Goal: Information Seeking & Learning: Compare options

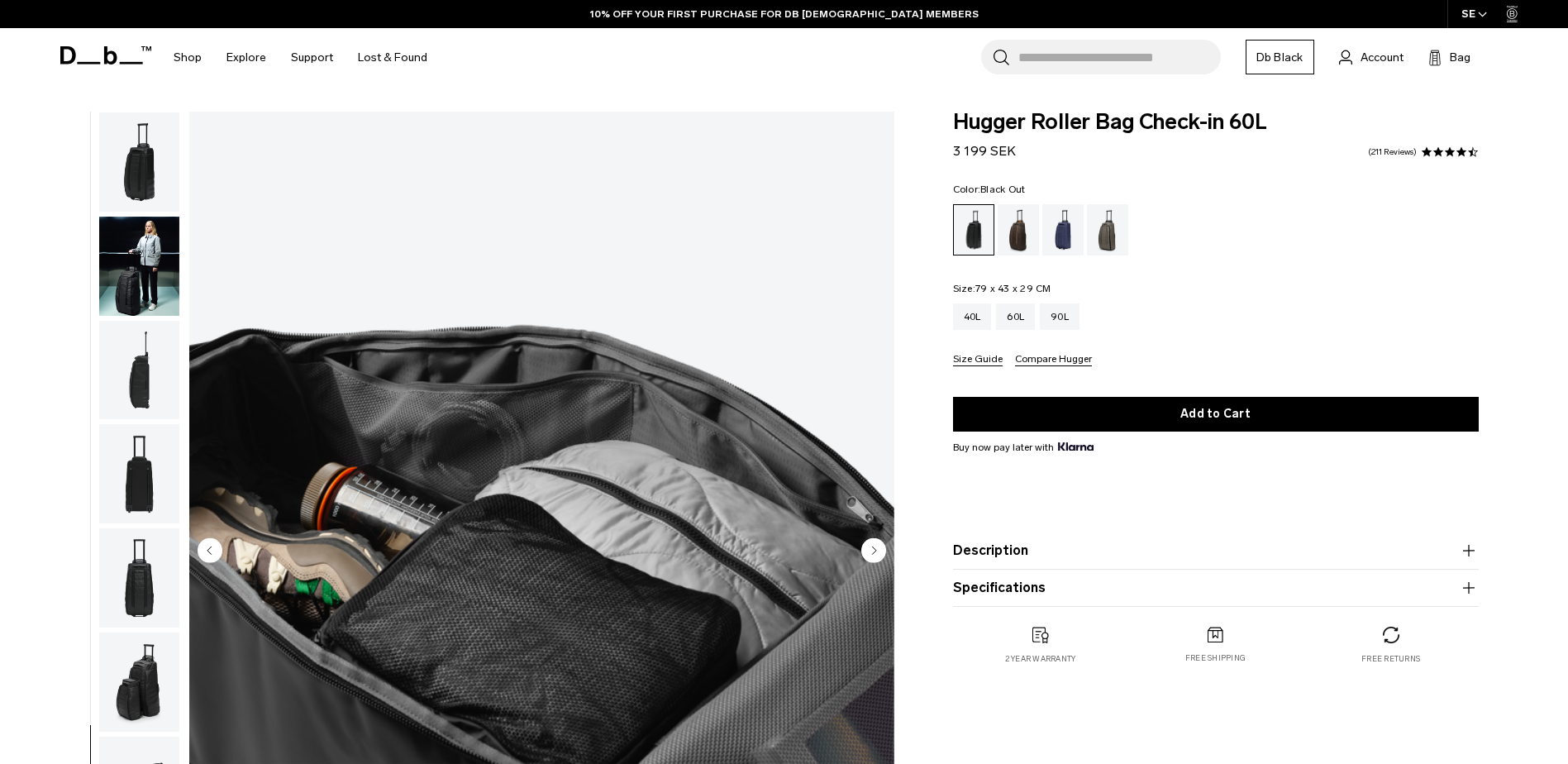
click at [154, 633] on img "button" at bounding box center [139, 682] width 80 height 99
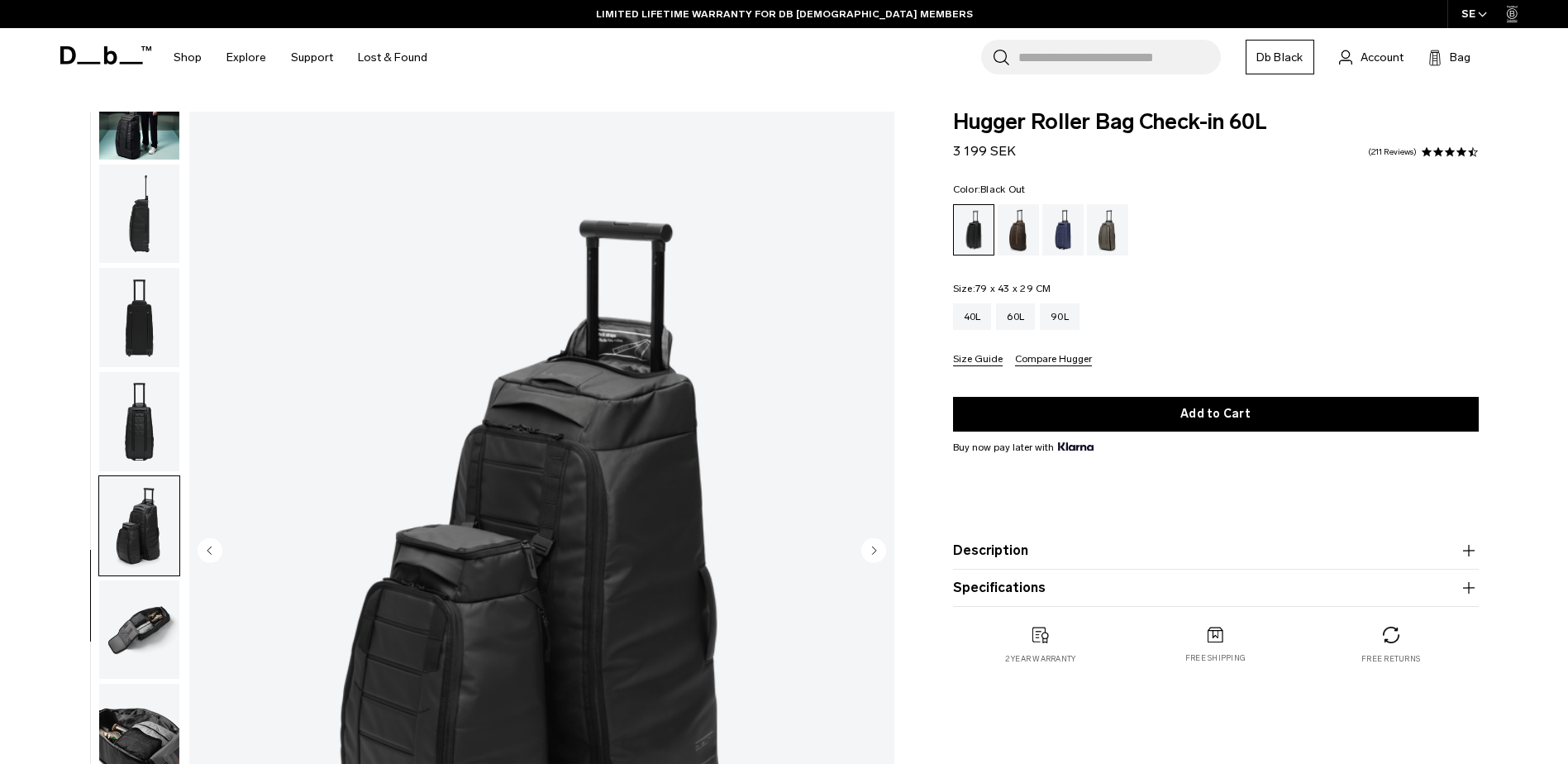
click at [1097, 60] on input "Search for Bags, Luggage..." at bounding box center [1120, 57] width 203 height 34
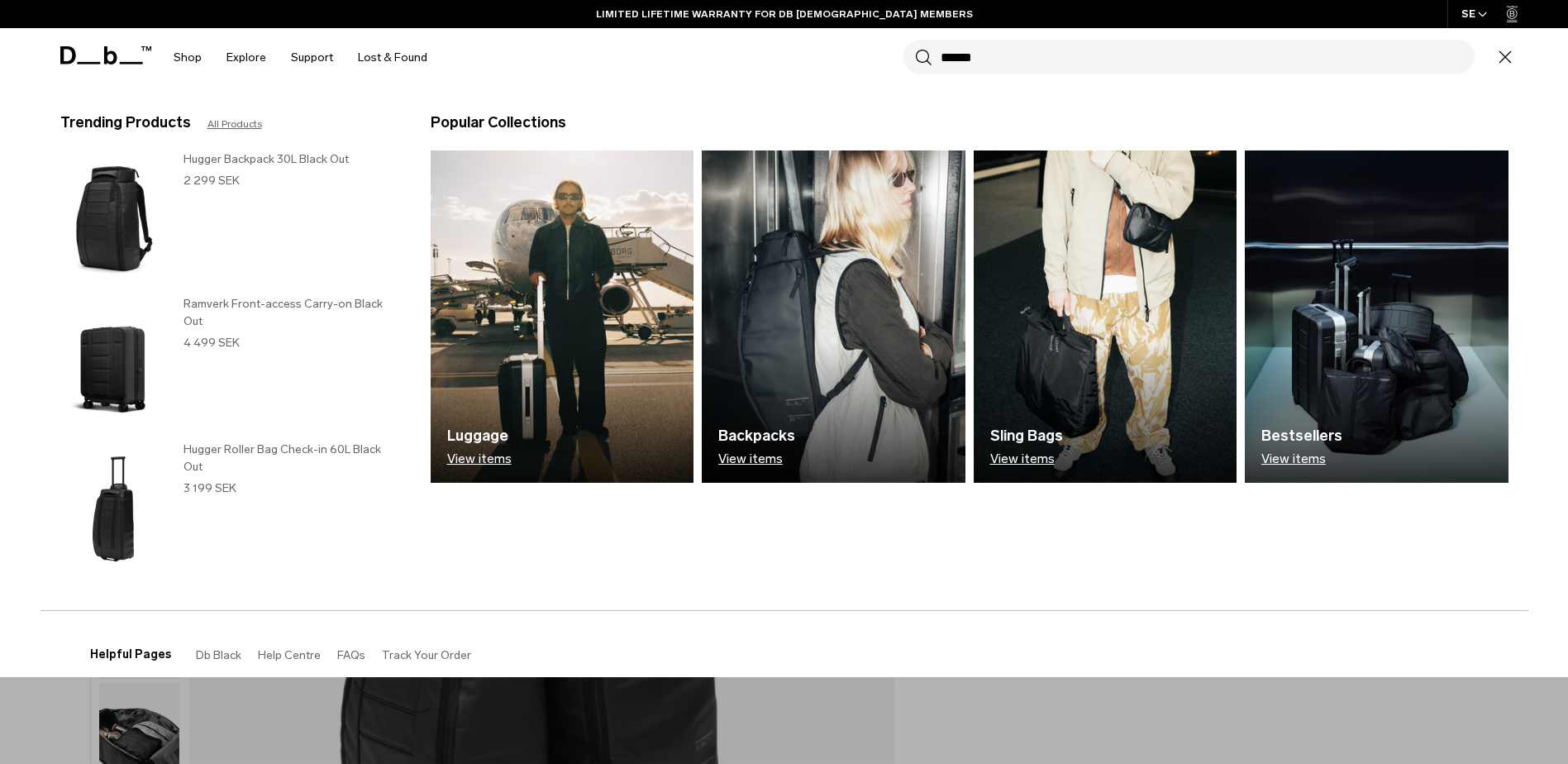
type input "******"
click at [915, 48] on button "Search" at bounding box center [923, 56] width 17 height 18
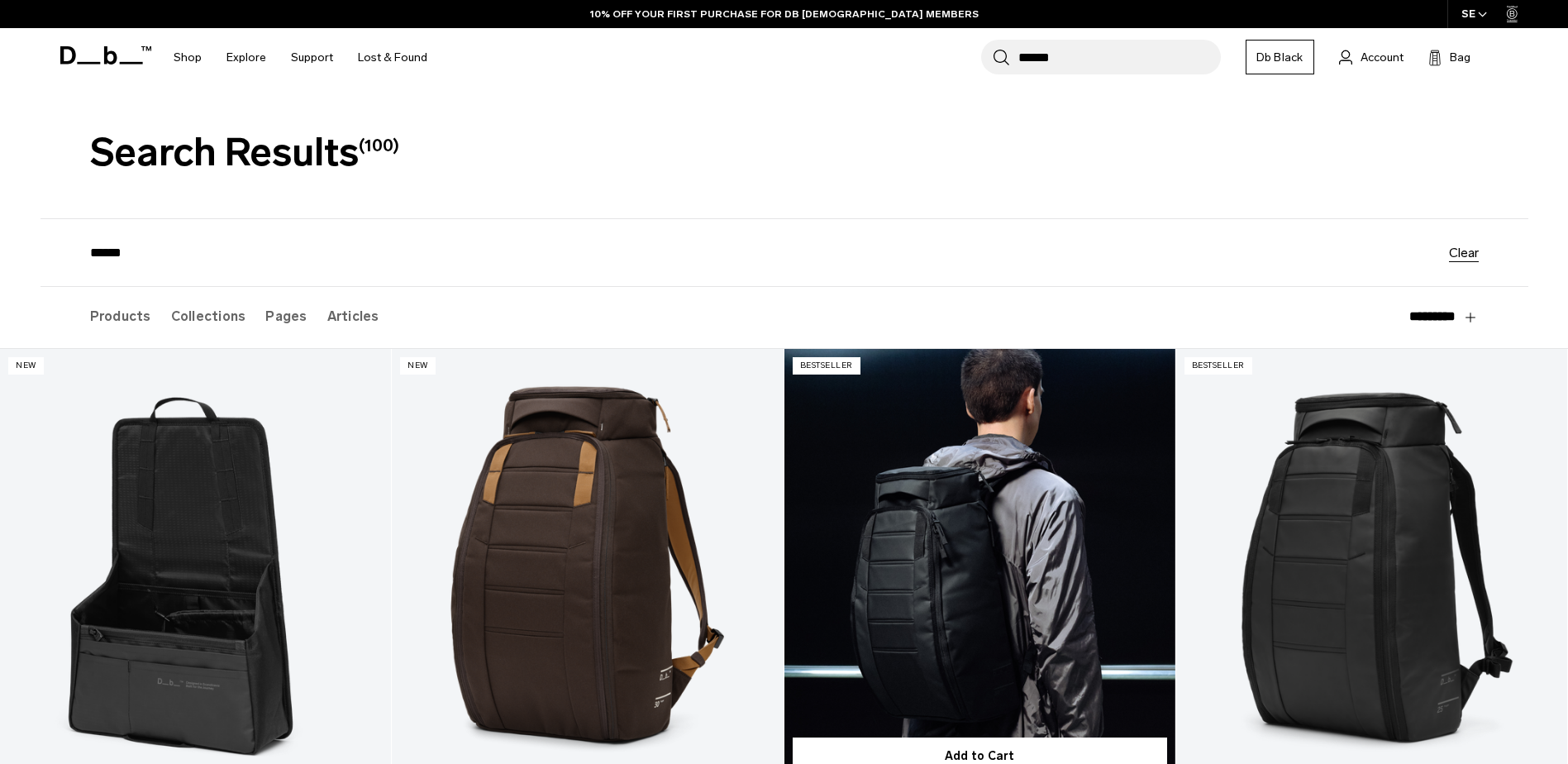
click at [950, 528] on link "Hugger Backpack 30L" at bounding box center [980, 566] width 391 height 435
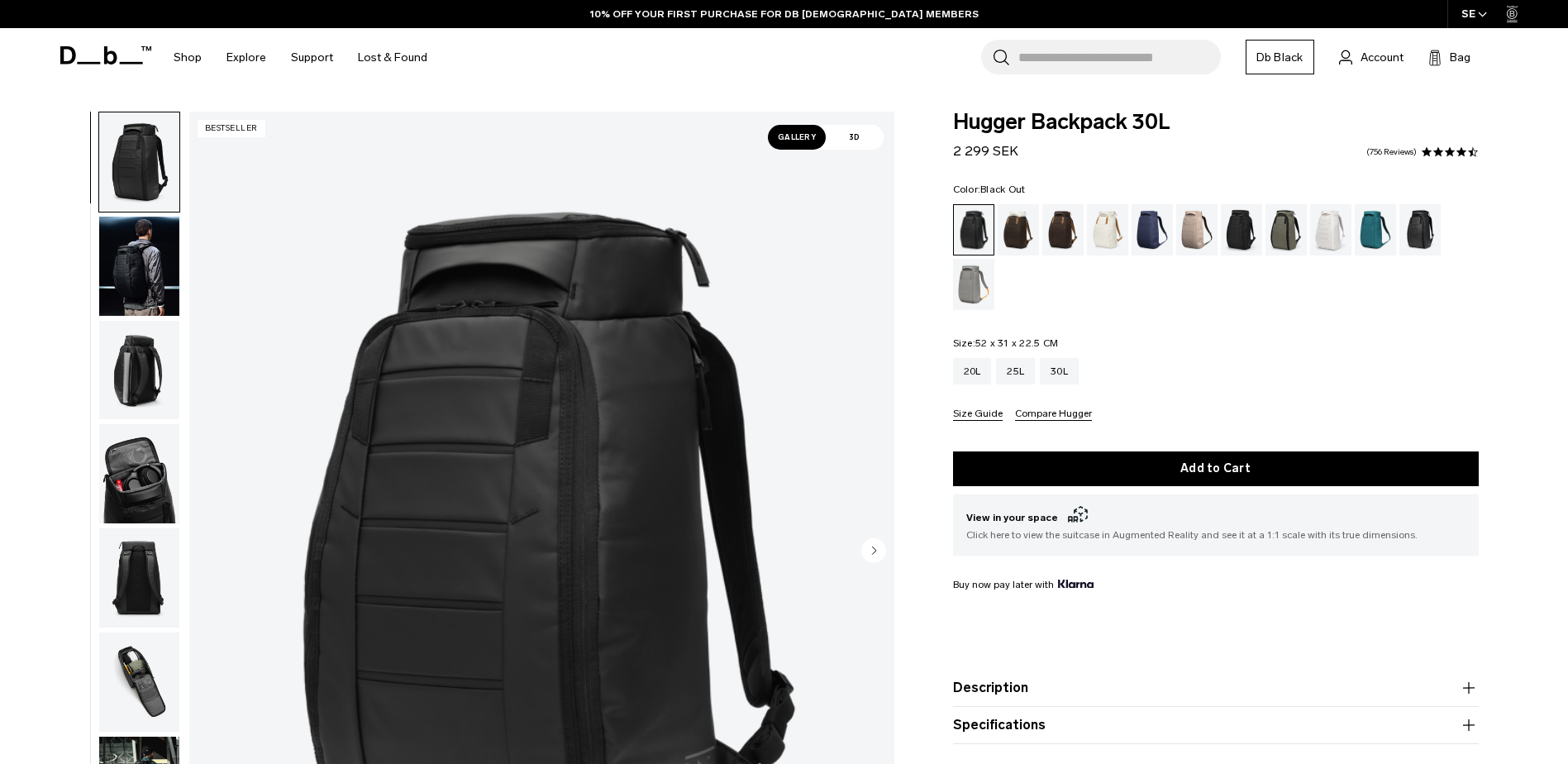
click at [143, 386] on img "button" at bounding box center [139, 371] width 80 height 99
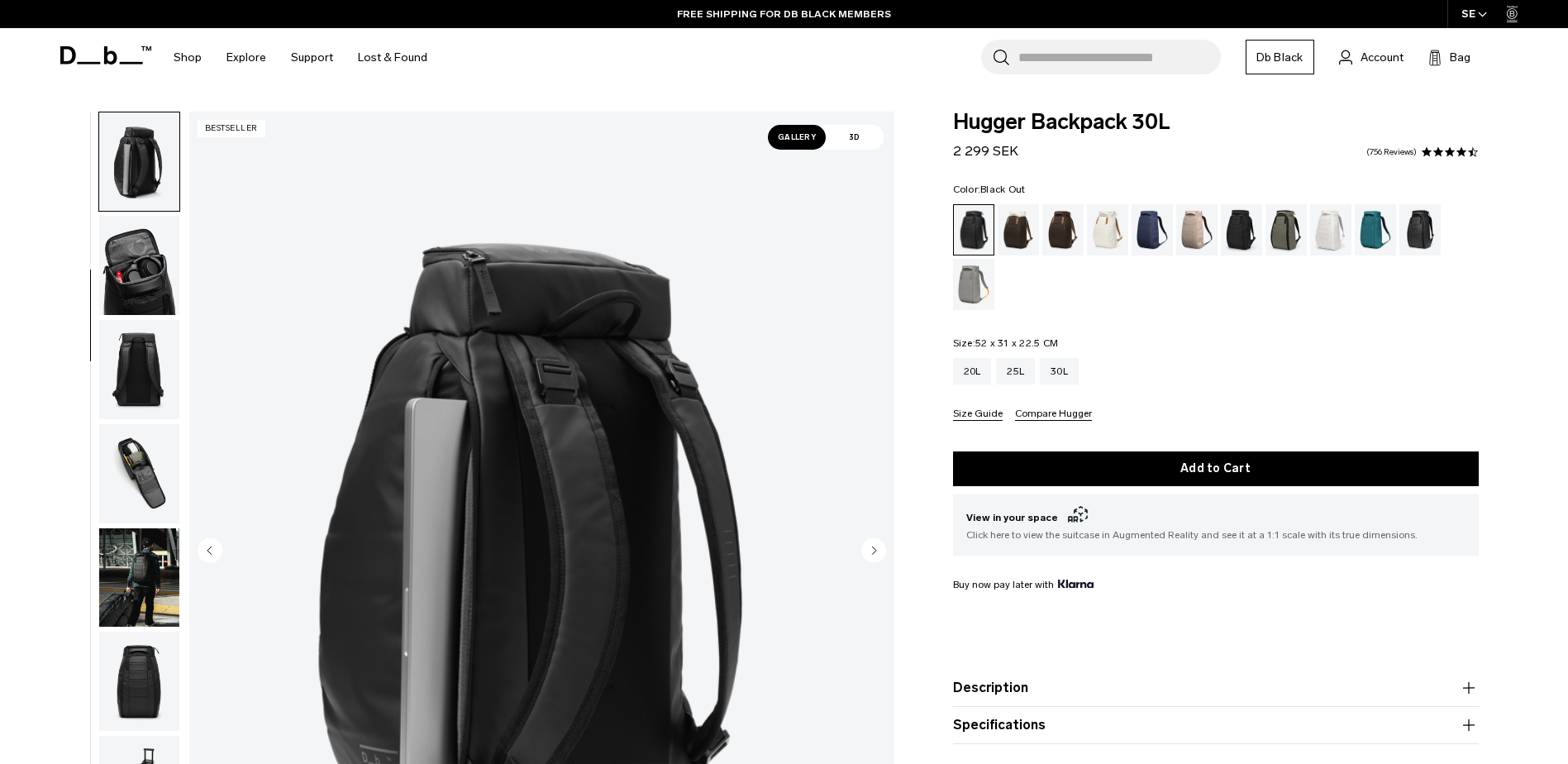
click at [125, 363] on img "button" at bounding box center [139, 370] width 80 height 99
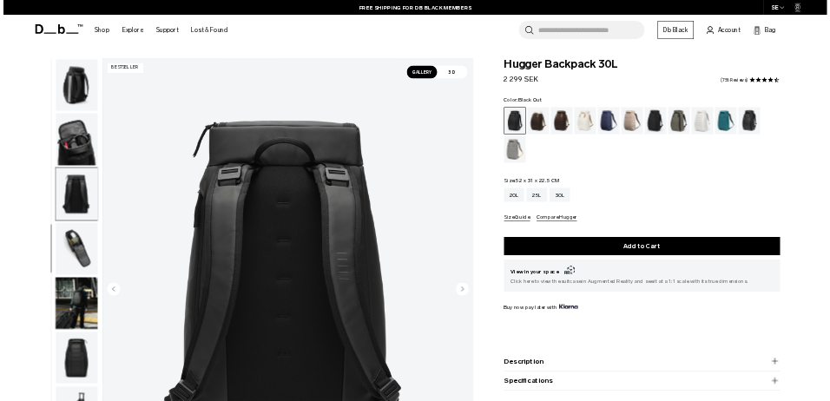
scroll to position [274, 0]
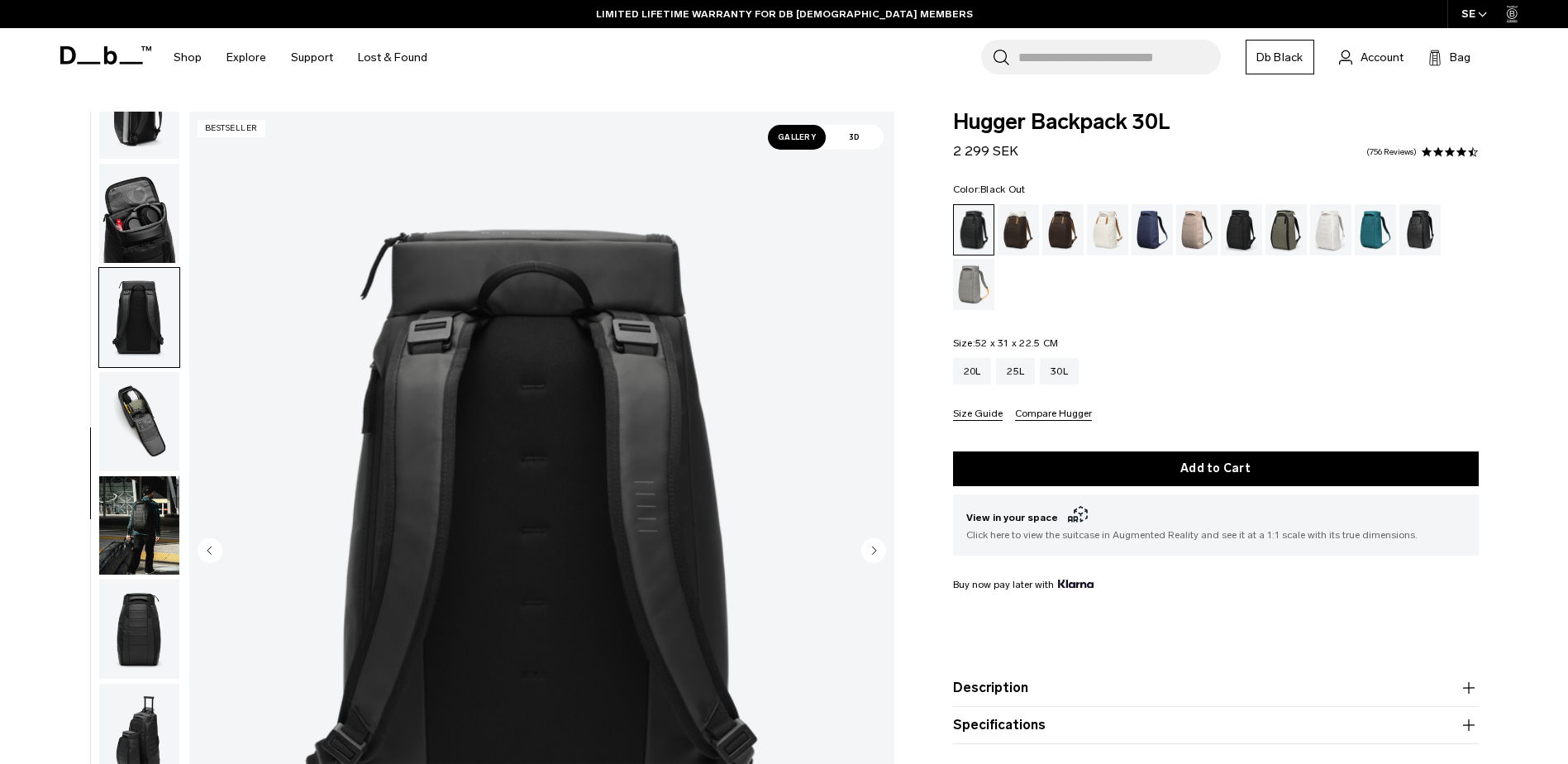
click at [616, 358] on img "5 / 11" at bounding box center [542, 552] width 705 height 881
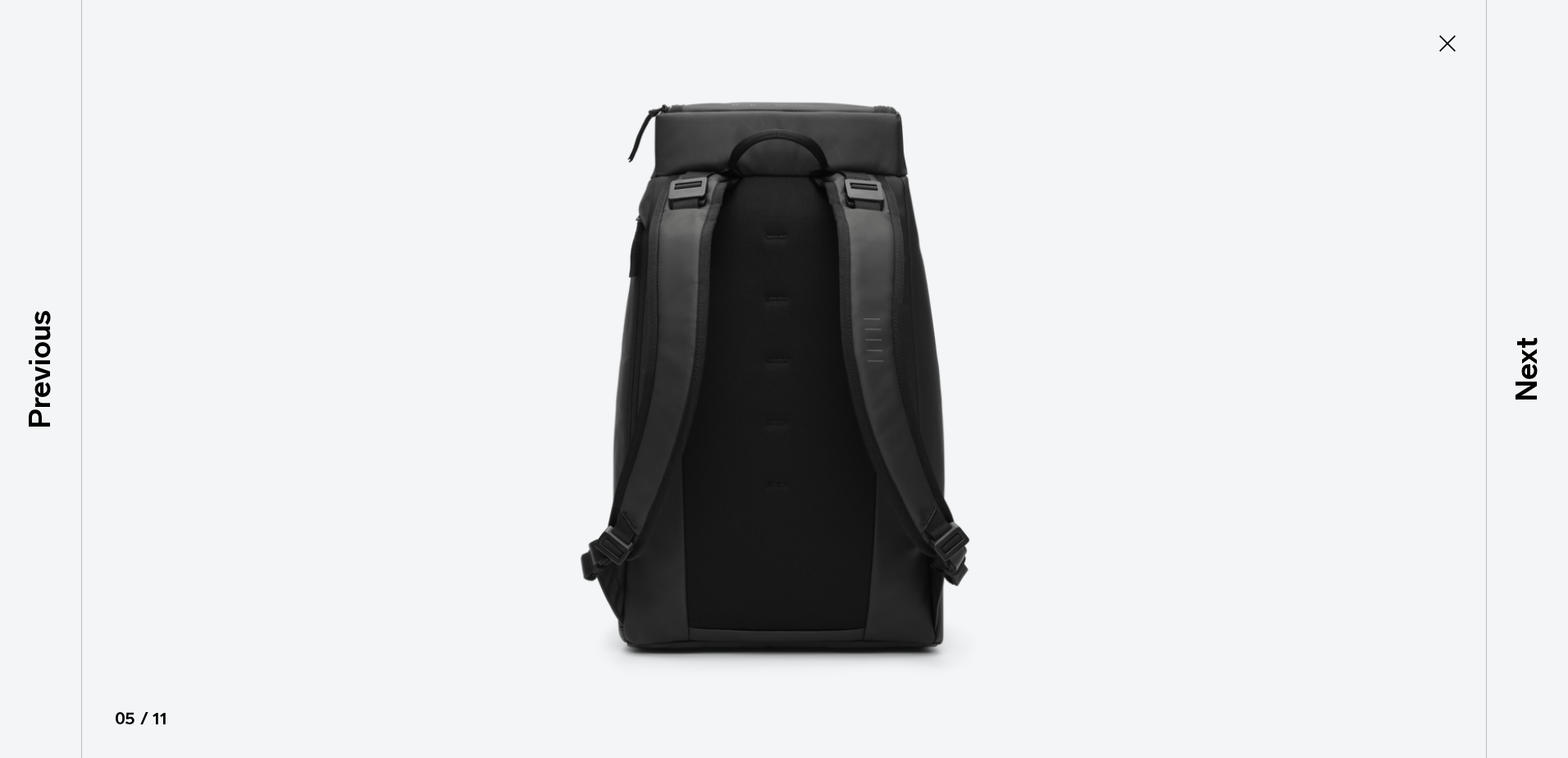
type button "Close"
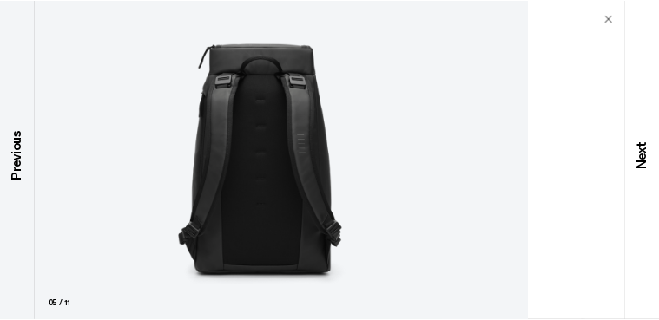
scroll to position [0, 0]
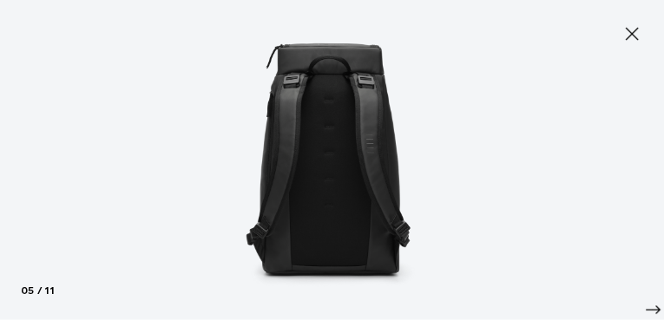
click at [635, 33] on icon at bounding box center [632, 33] width 21 height 21
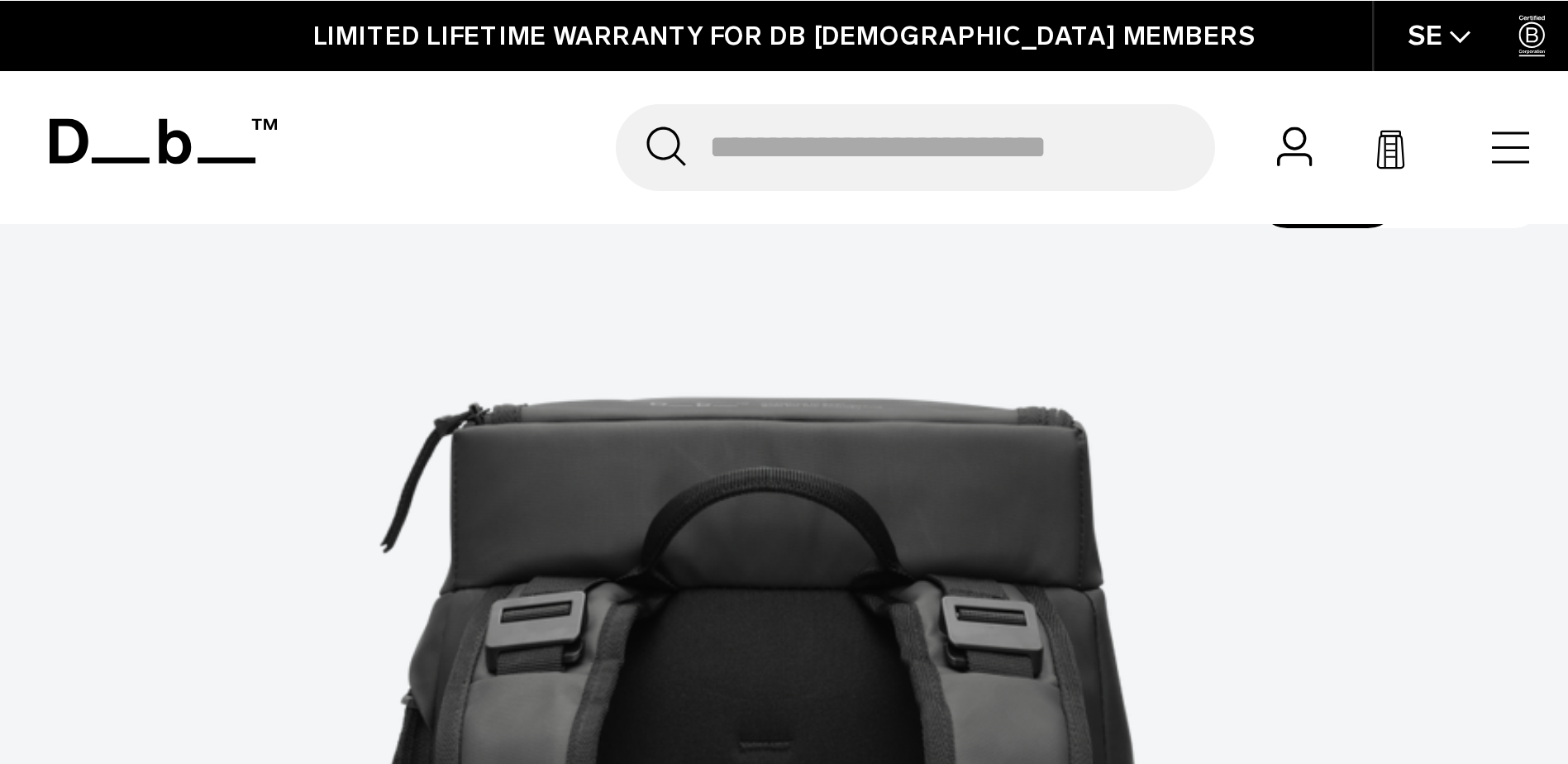
scroll to position [132, 0]
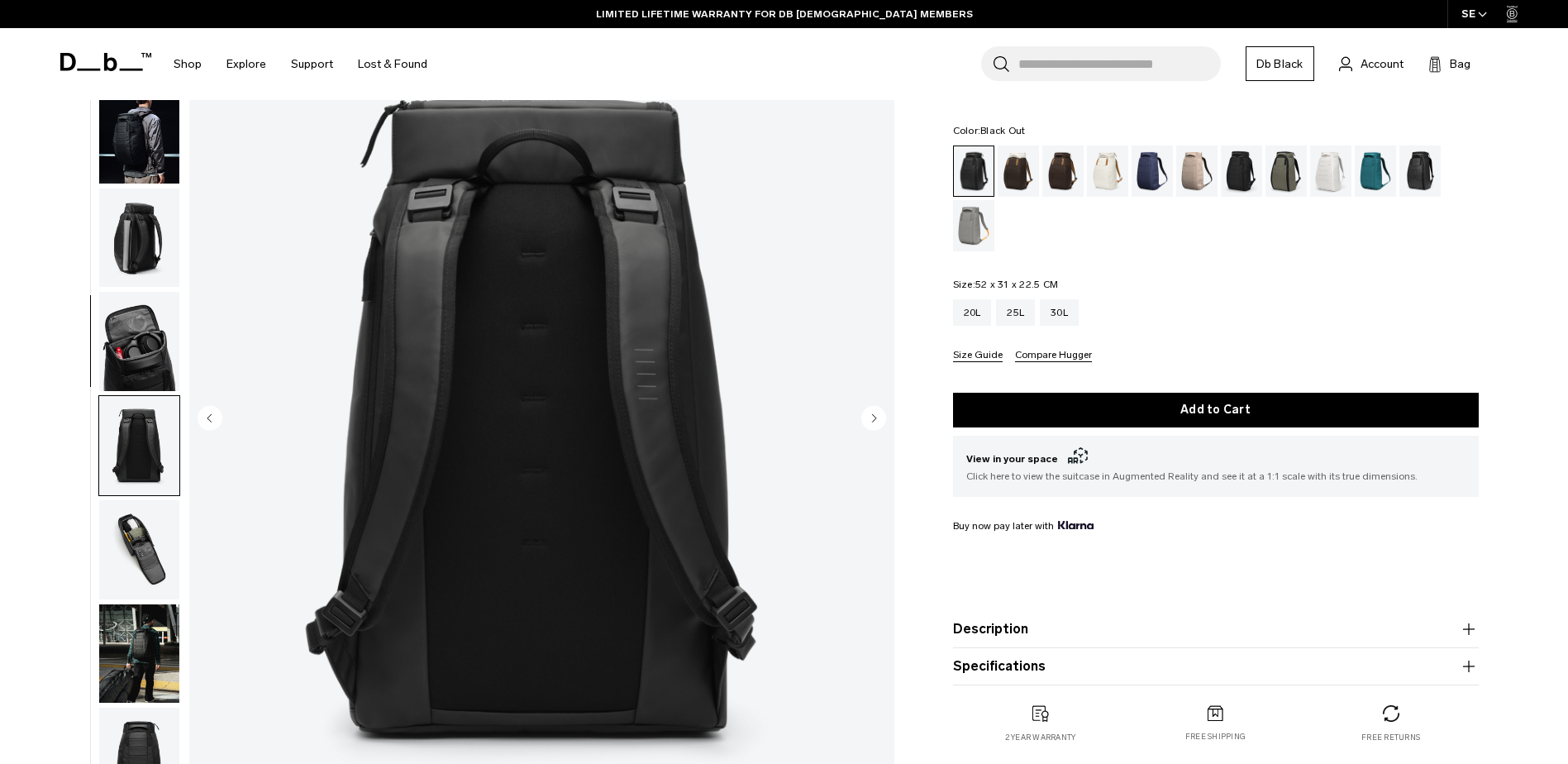
click at [135, 542] on img "button" at bounding box center [139, 550] width 80 height 99
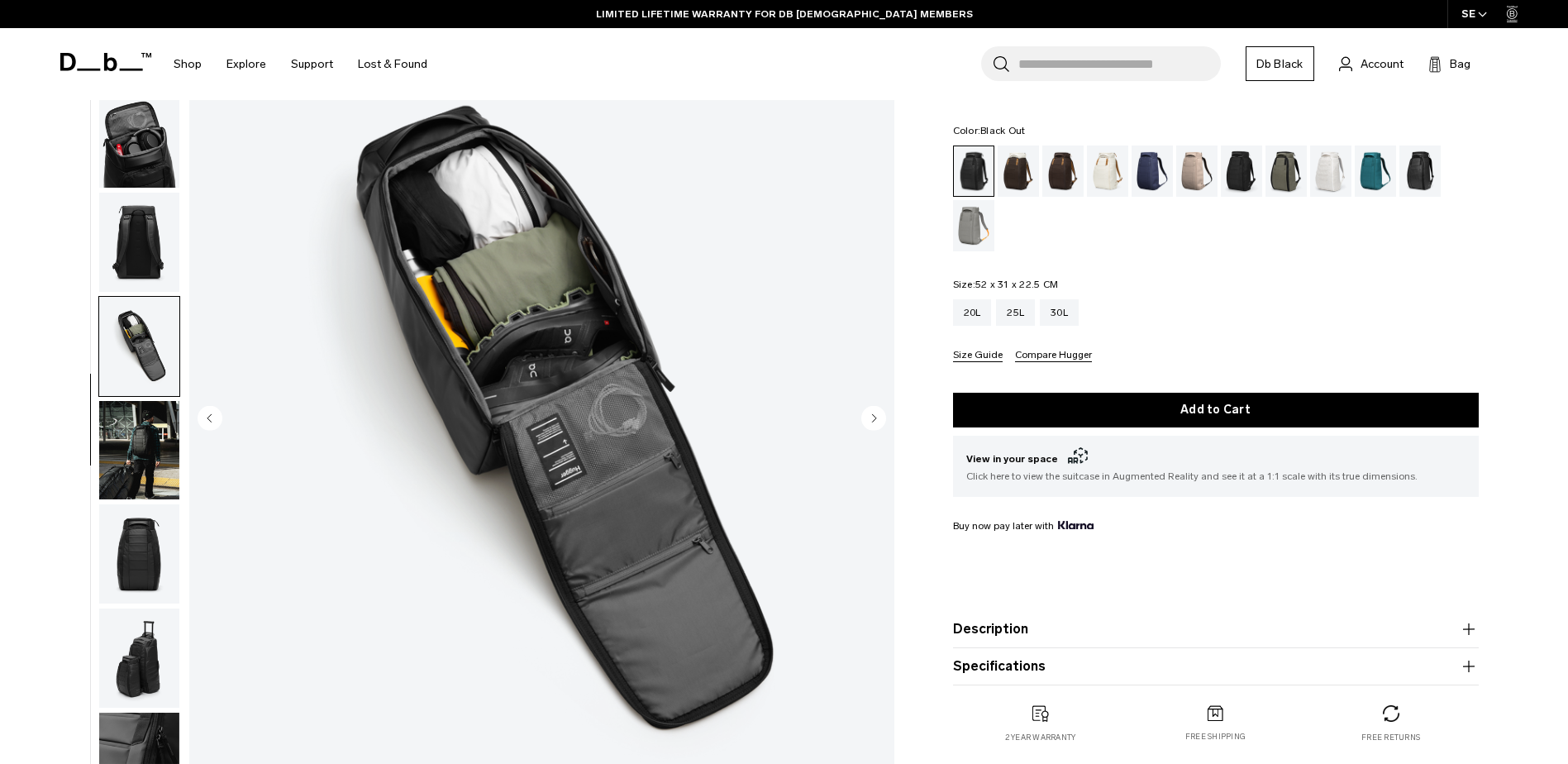
scroll to position [261, 0]
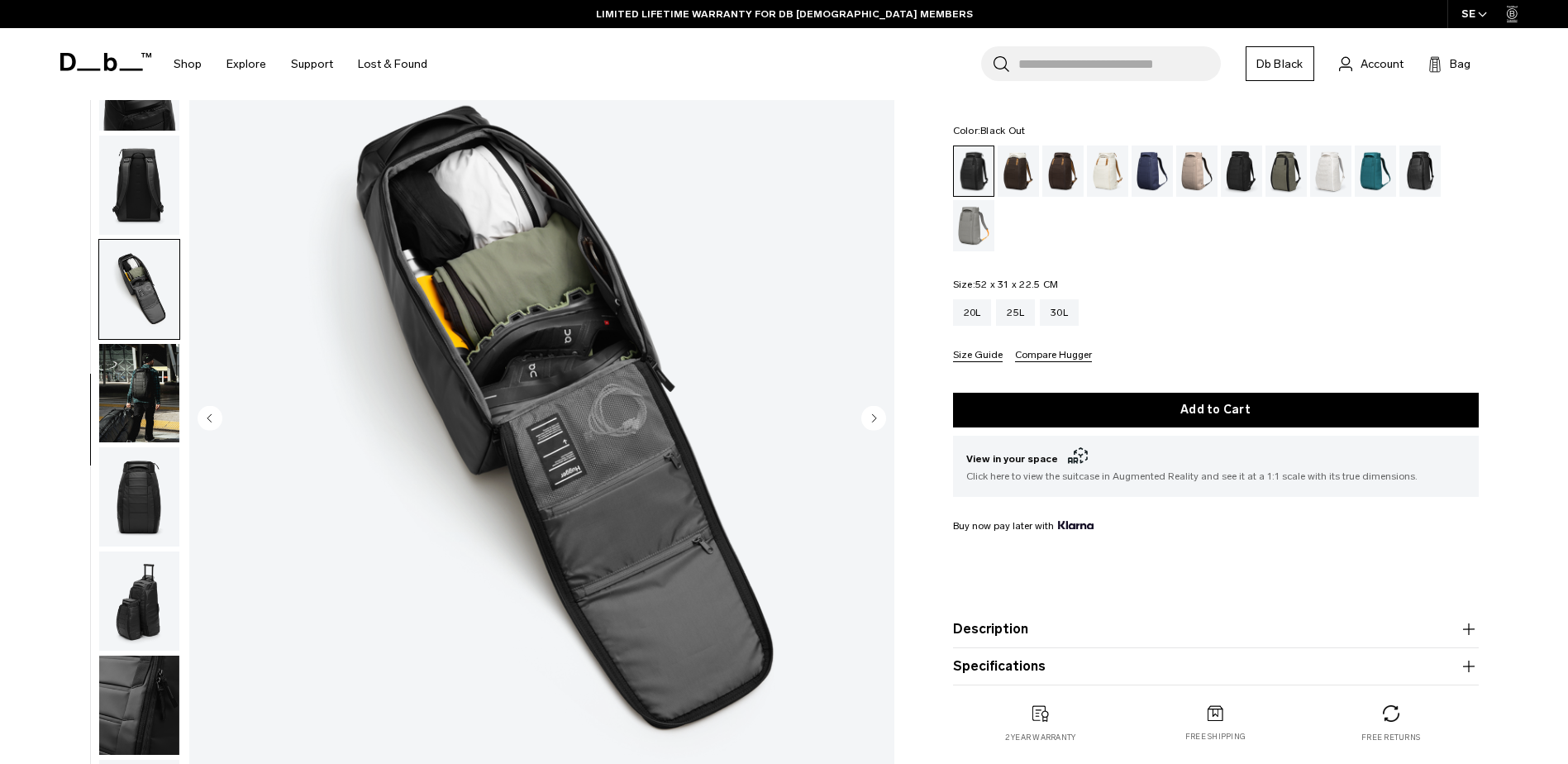
click at [141, 505] on img "button" at bounding box center [139, 497] width 80 height 99
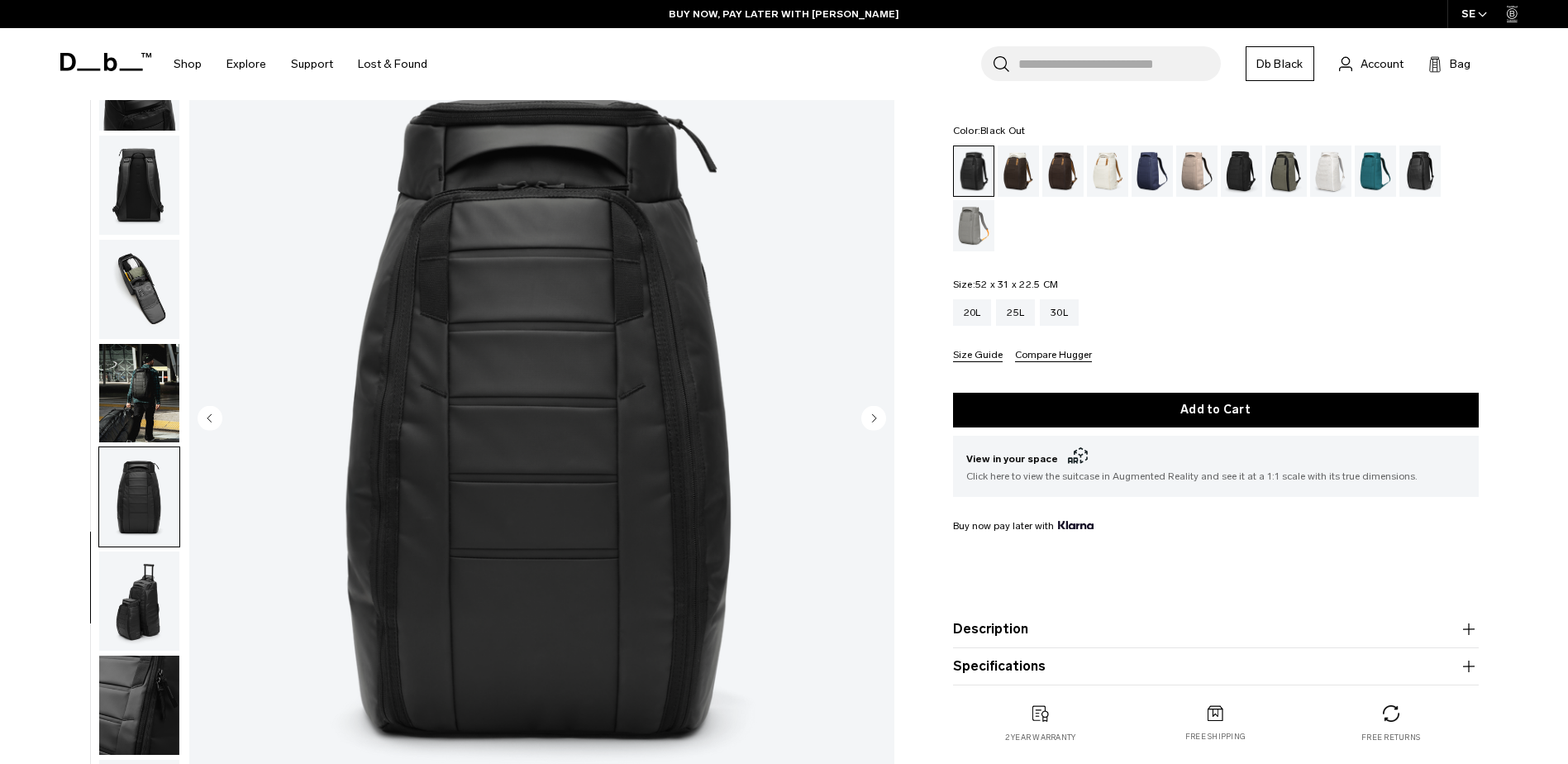
click at [165, 562] on img "button" at bounding box center [139, 601] width 80 height 99
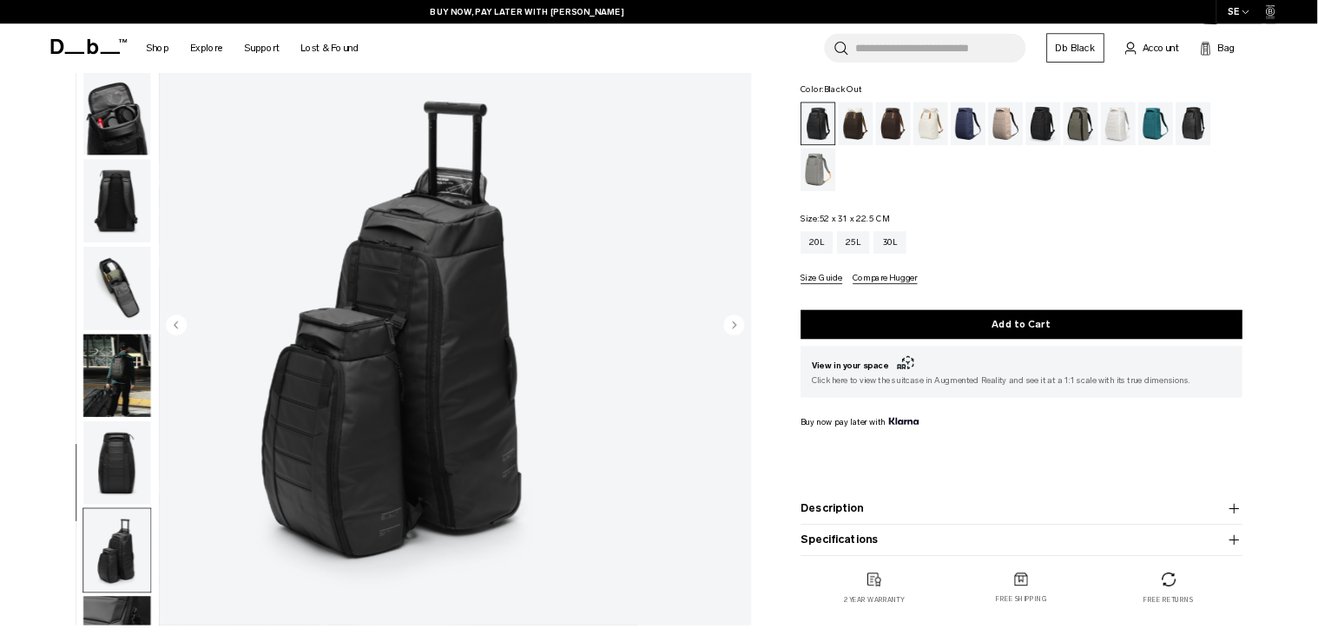
scroll to position [273, 0]
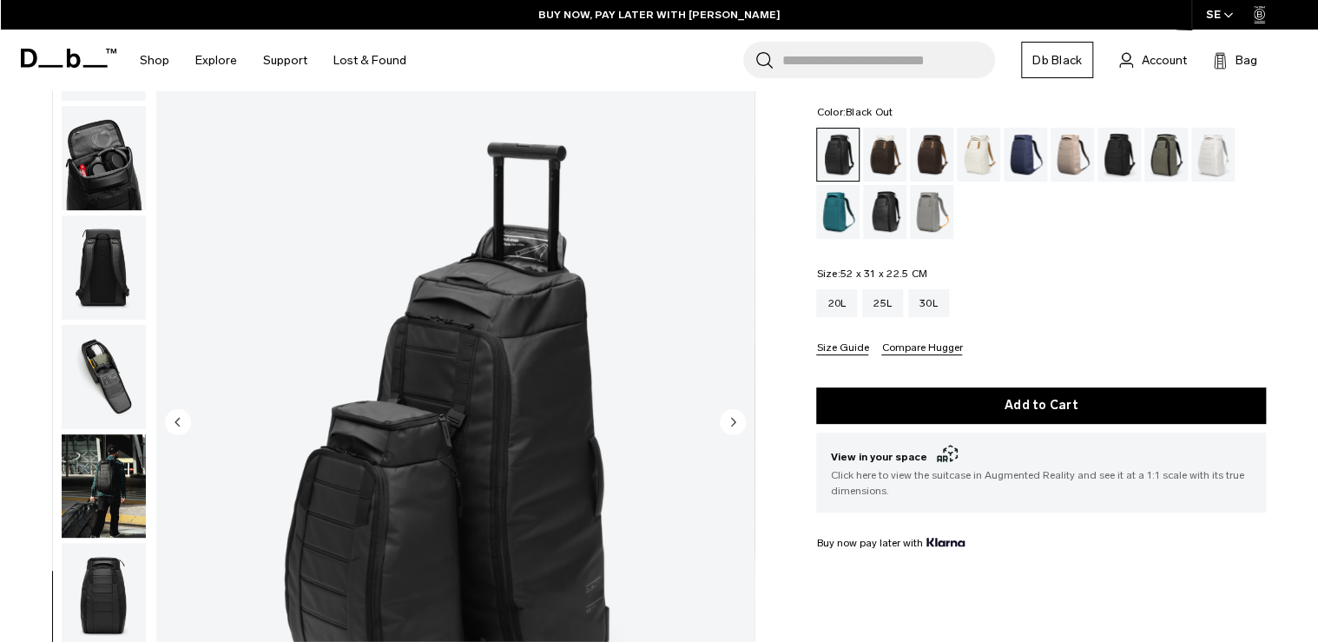
click at [452, 410] on img "9 / 11" at bounding box center [455, 422] width 598 height 747
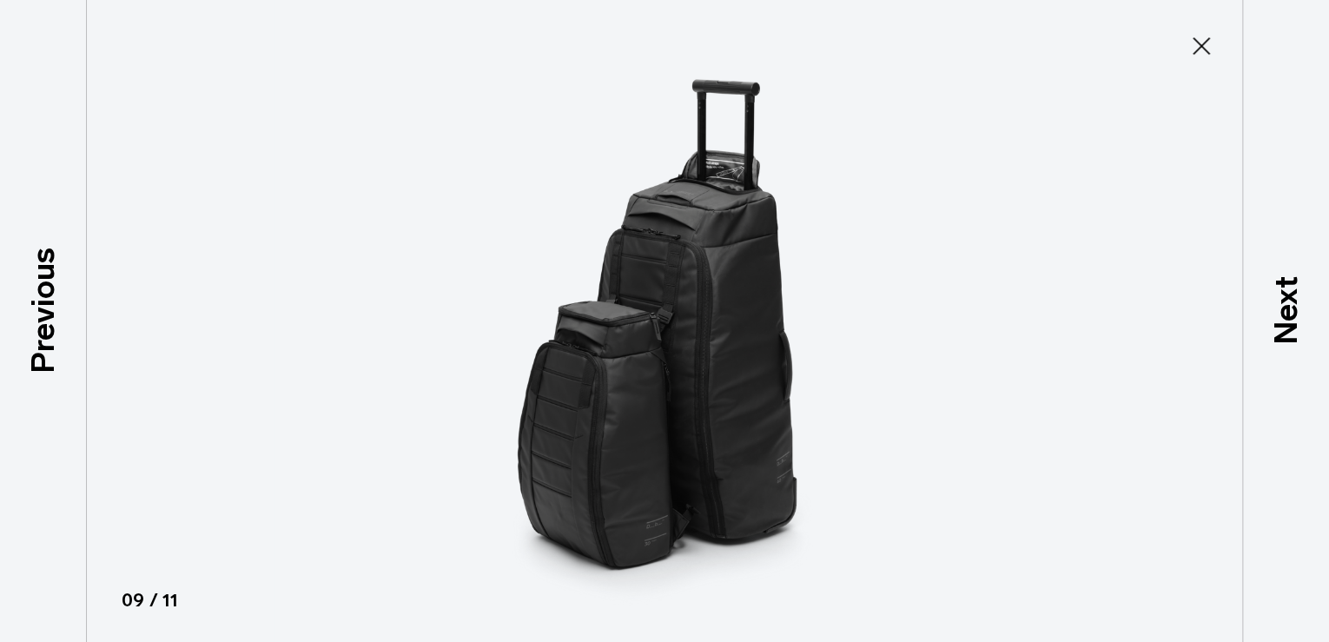
click at [452, 410] on img at bounding box center [665, 321] width 782 height 642
click at [1192, 42] on icon at bounding box center [1201, 46] width 28 height 28
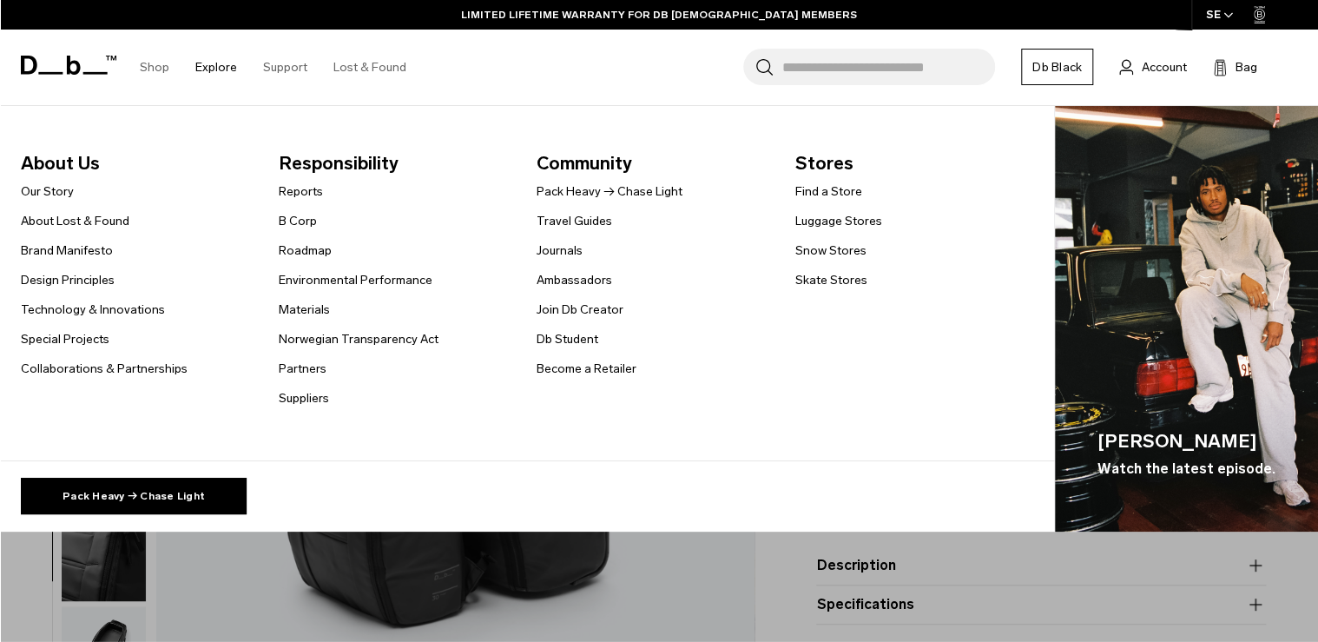
scroll to position [156, 0]
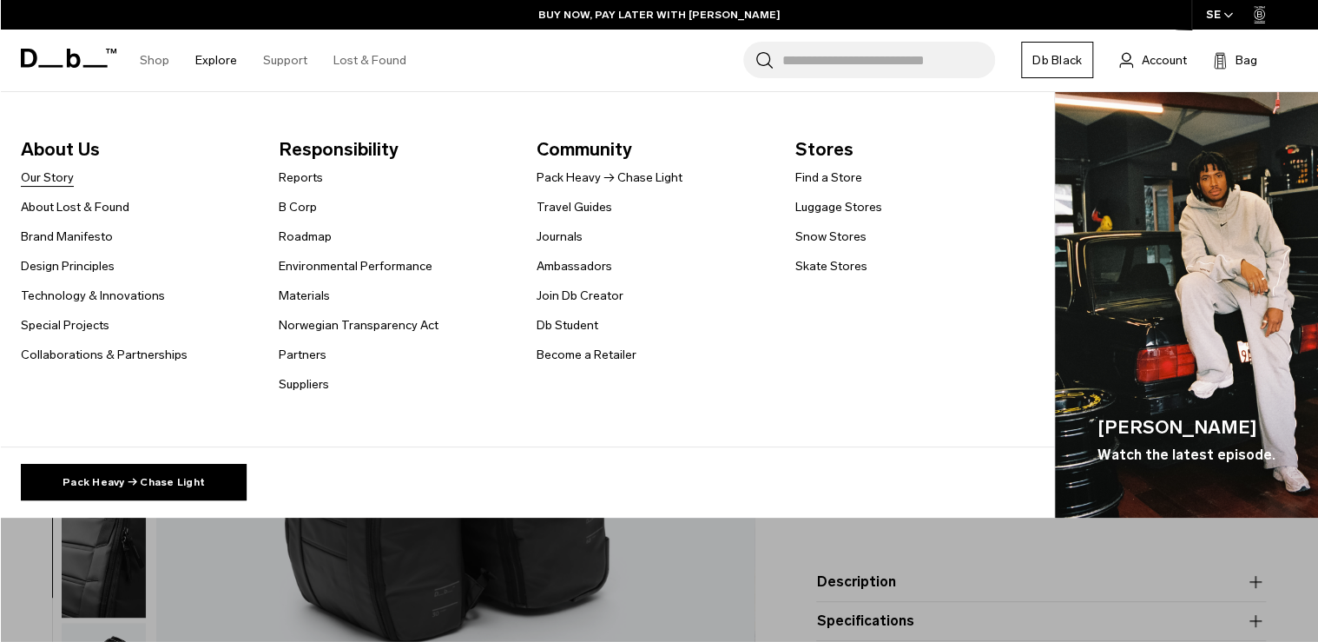
click at [66, 181] on link "Our Story" at bounding box center [47, 177] width 53 height 18
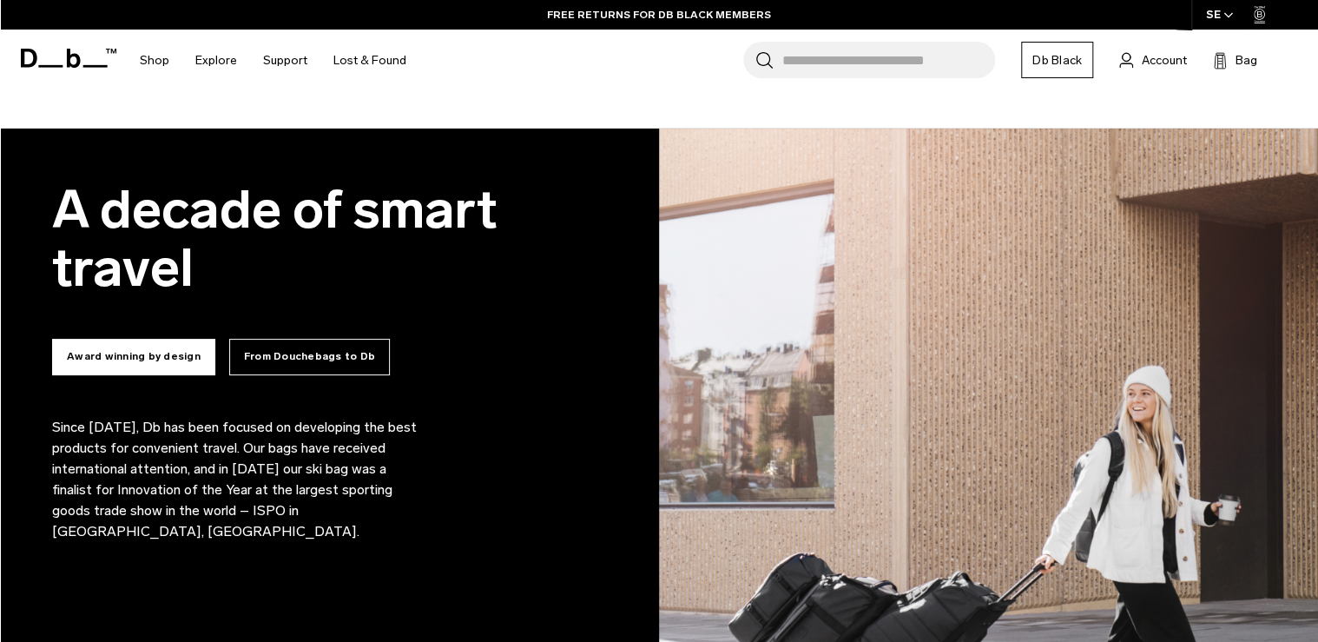
scroll to position [1250, 0]
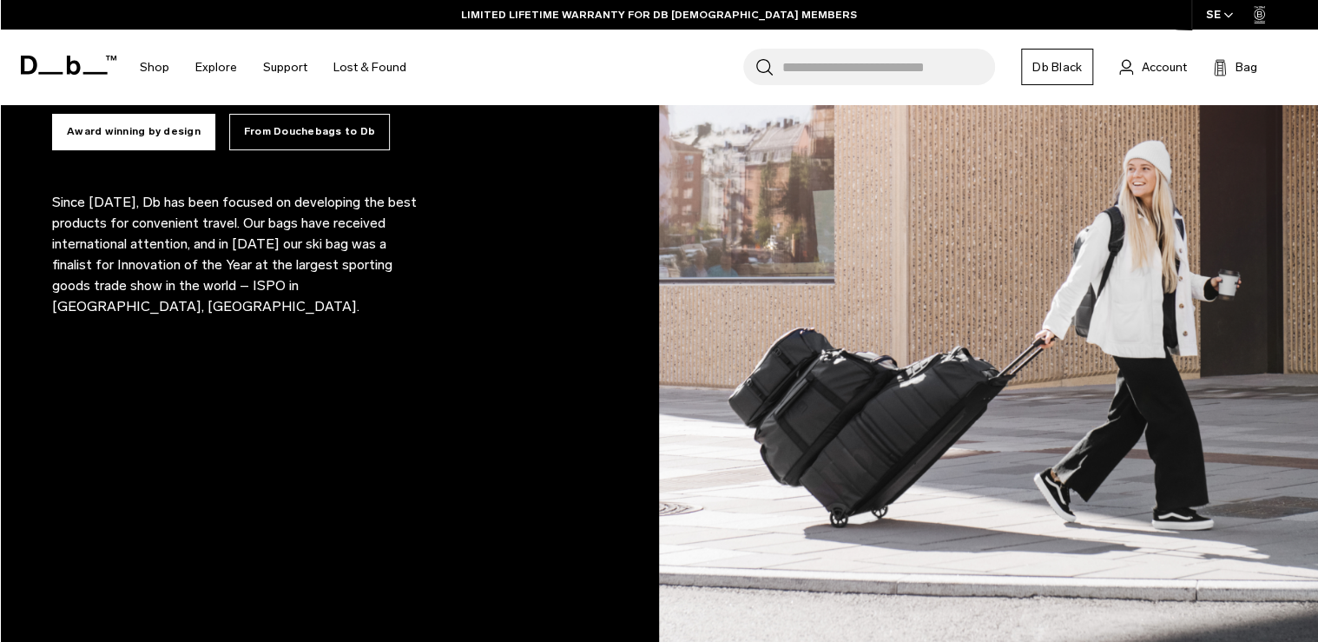
click at [804, 348] on img at bounding box center [988, 316] width 659 height 824
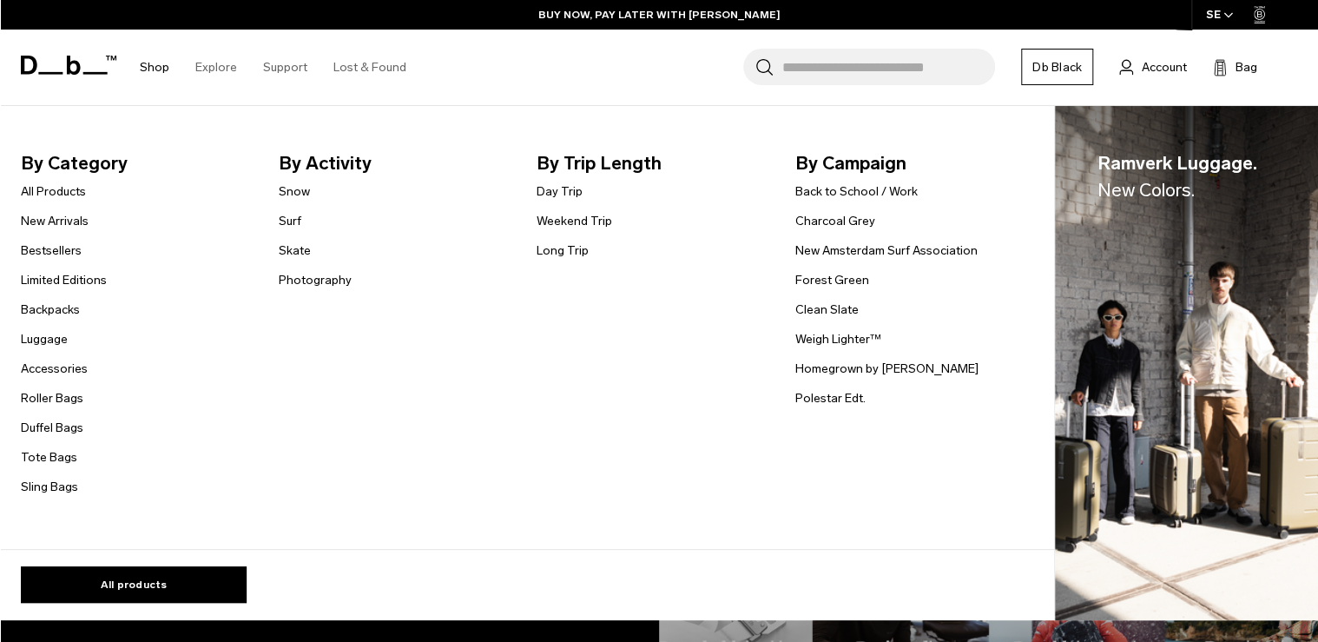
click at [52, 300] on li "Backpacks" at bounding box center [64, 309] width 86 height 21
click at [50, 306] on link "Backpacks" at bounding box center [50, 309] width 59 height 18
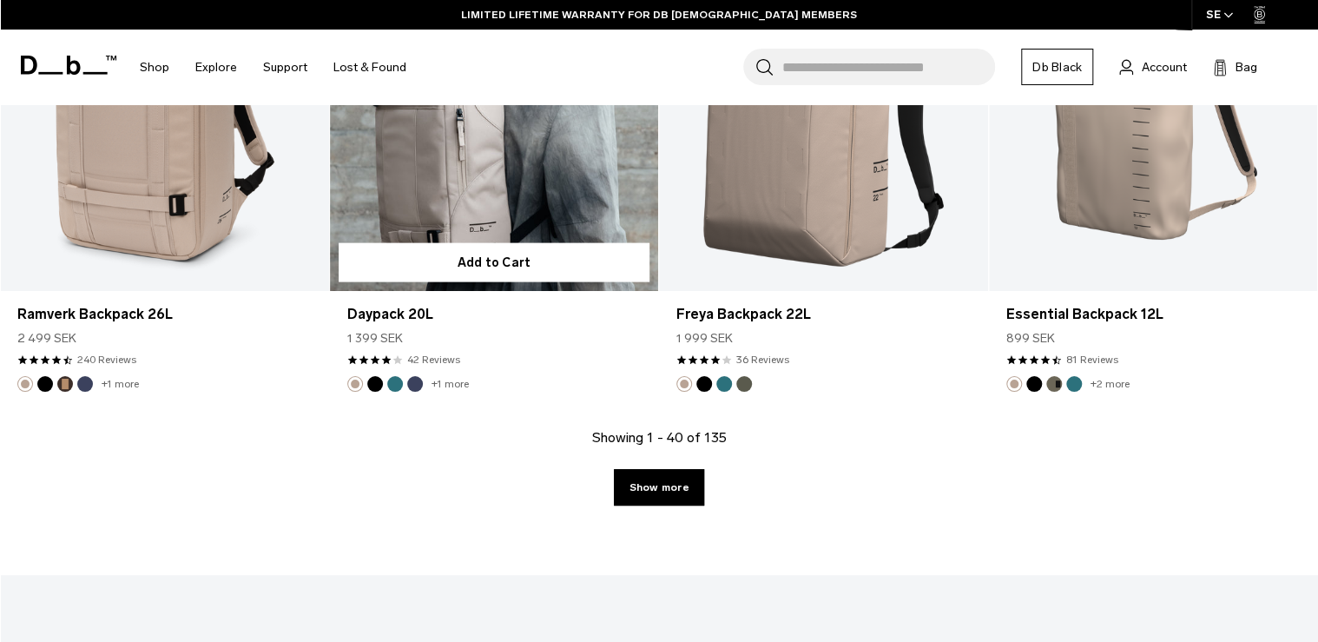
scroll to position [5071, 0]
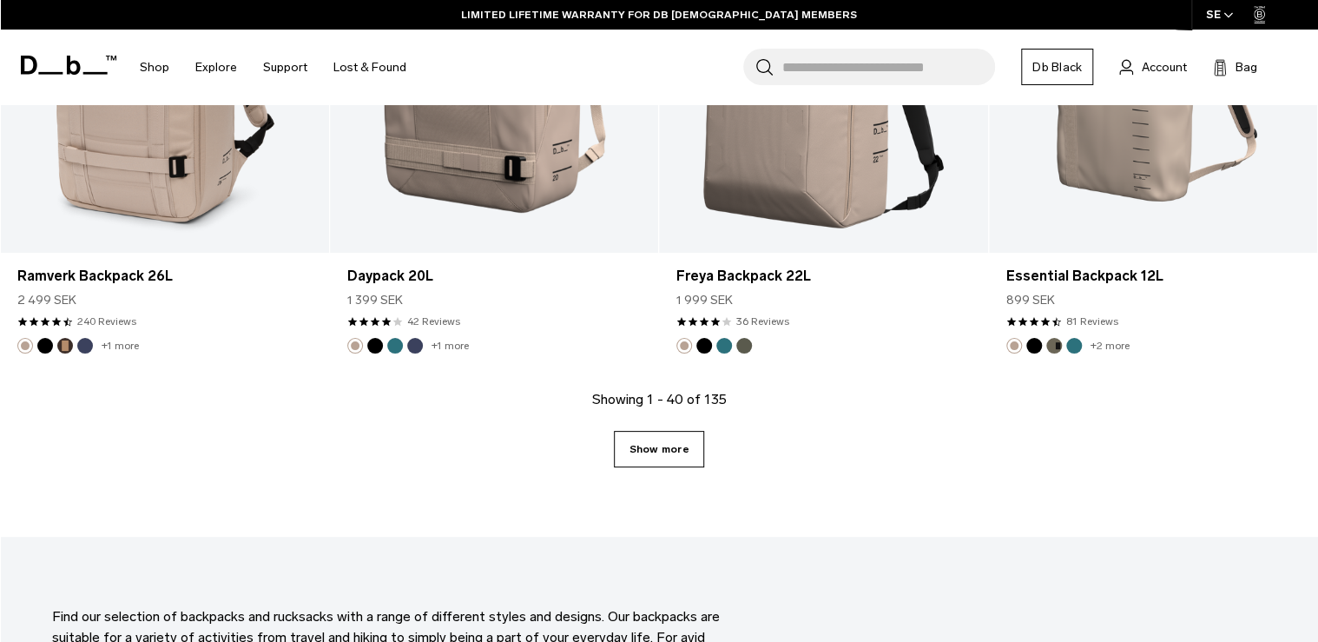
click at [653, 432] on link "Show more" at bounding box center [658, 449] width 89 height 36
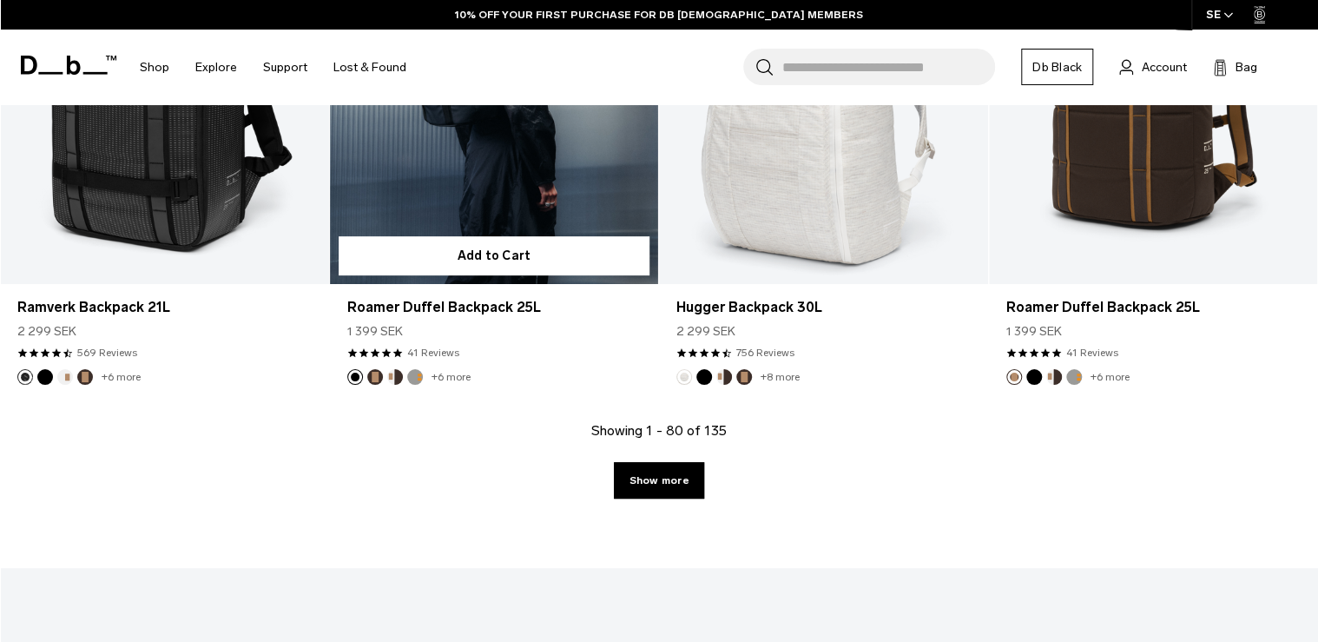
scroll to position [10073, 0]
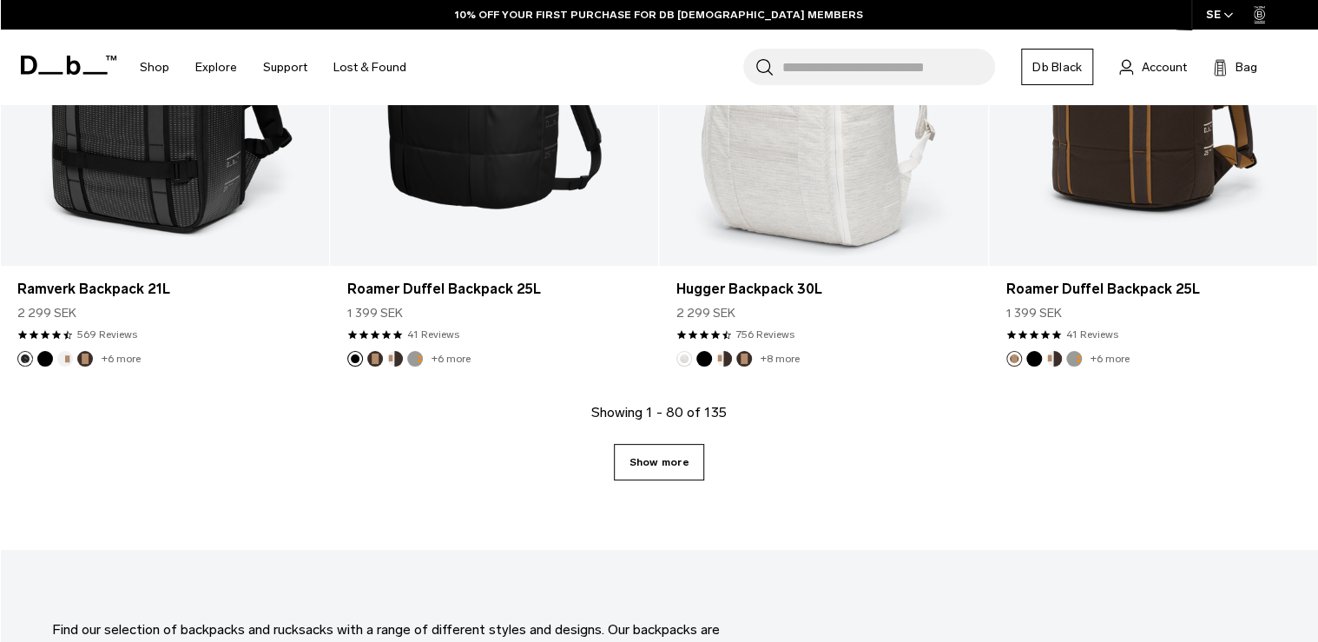
click at [654, 462] on link "Show more" at bounding box center [658, 462] width 89 height 36
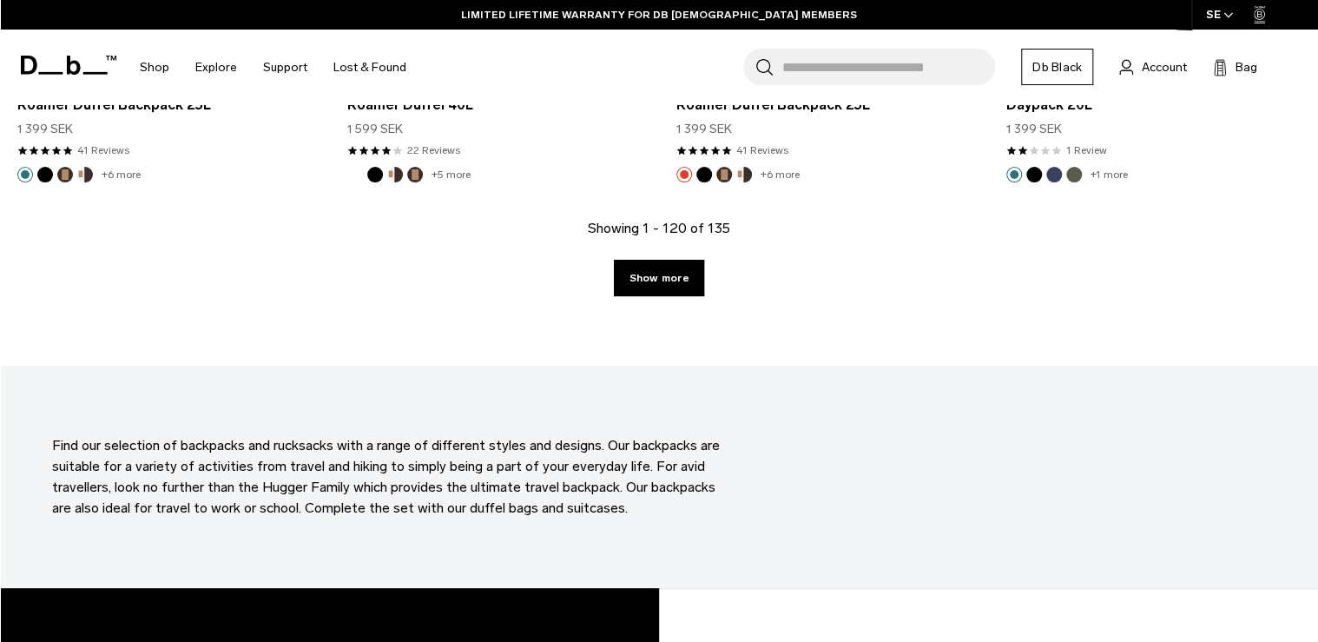
scroll to position [15283, 0]
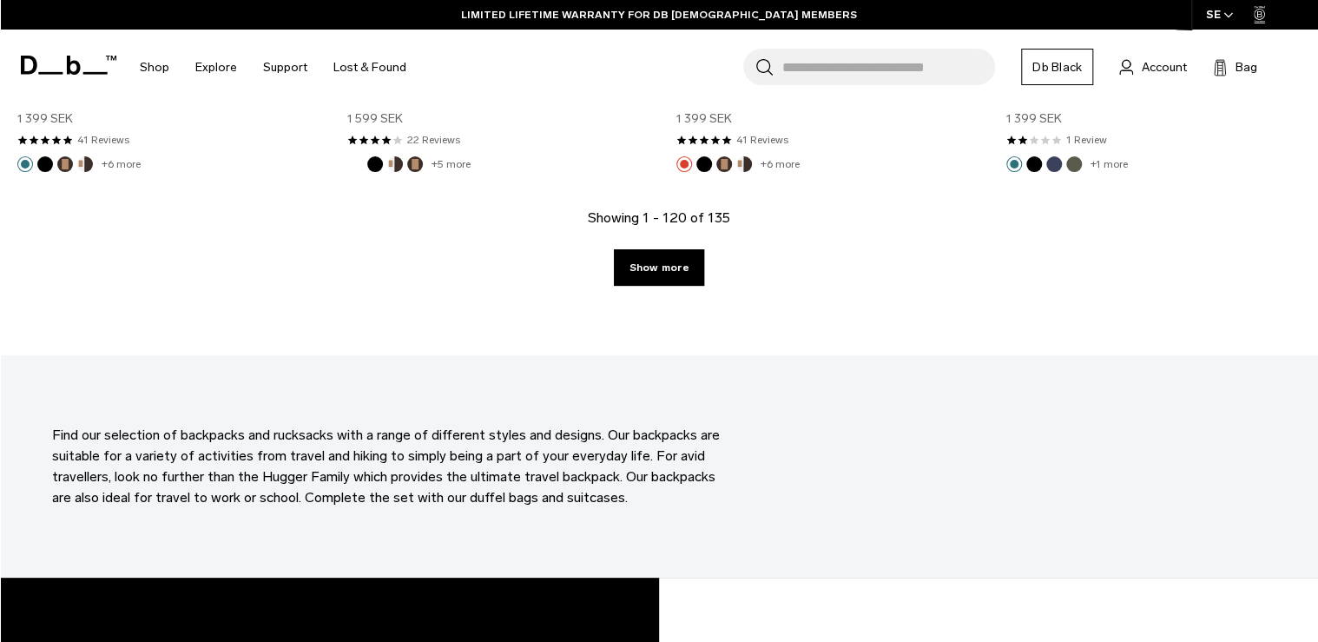
click at [674, 262] on link "Show more" at bounding box center [658, 267] width 89 height 36
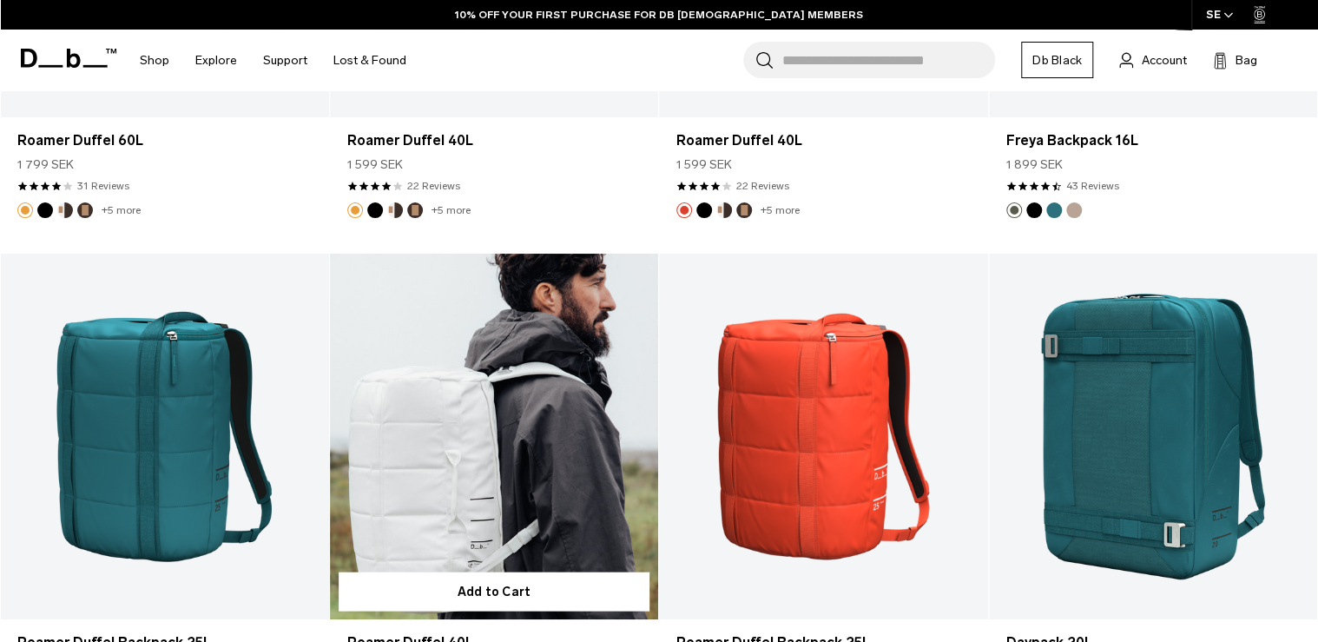
scroll to position [14734, 0]
